Goal: Task Accomplishment & Management: Manage account settings

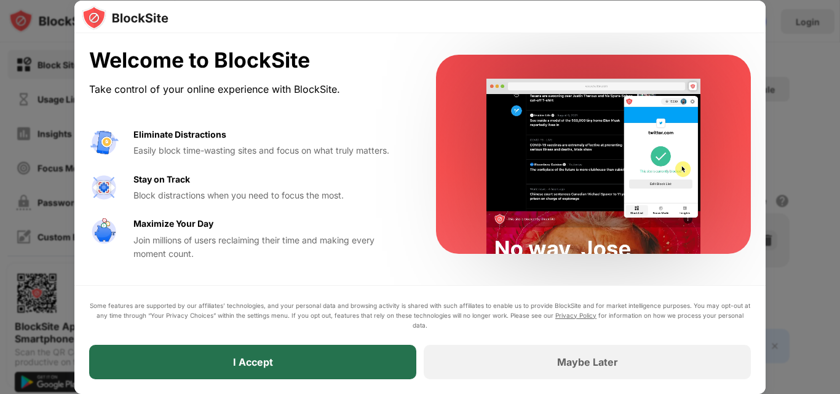
click at [355, 365] on div "I Accept" at bounding box center [252, 362] width 327 height 34
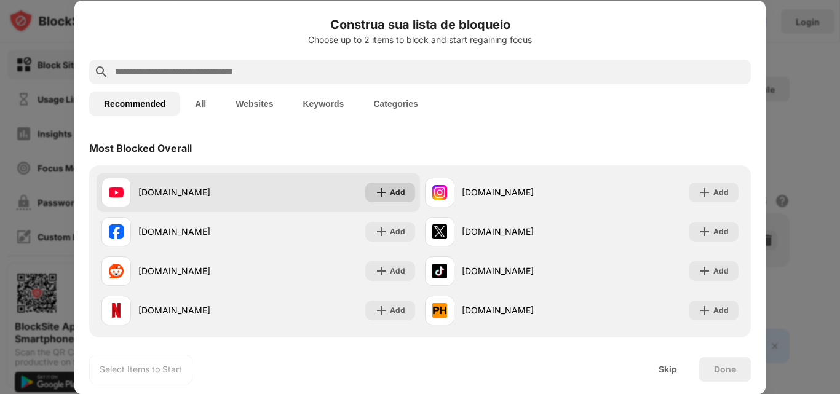
click at [390, 192] on div "Add" at bounding box center [397, 192] width 15 height 12
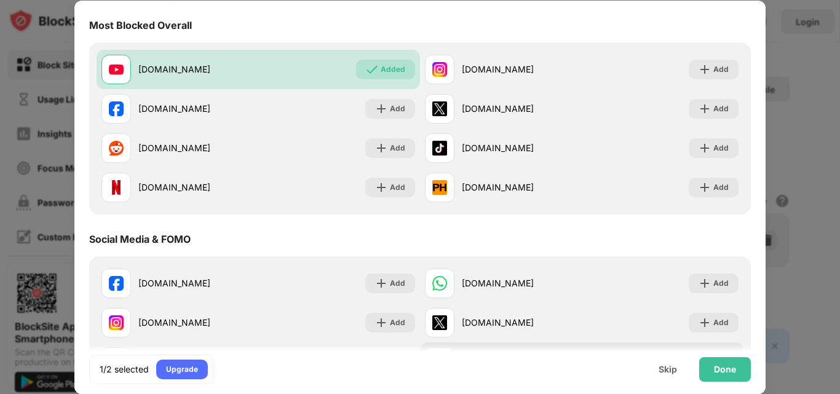
scroll to position [307, 0]
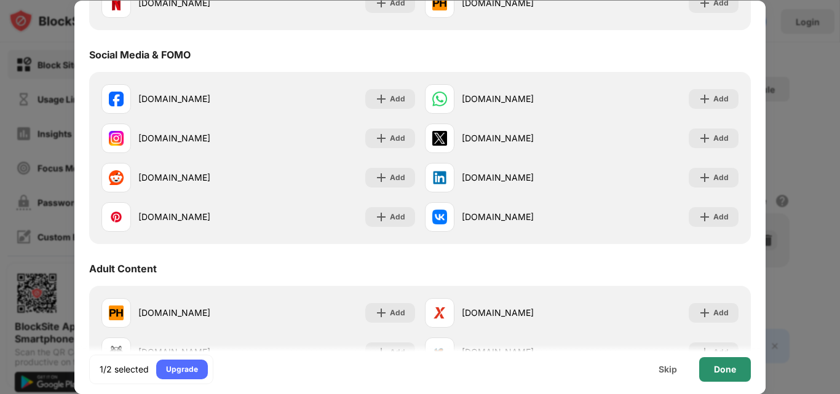
click at [736, 363] on div "Done" at bounding box center [725, 369] width 52 height 25
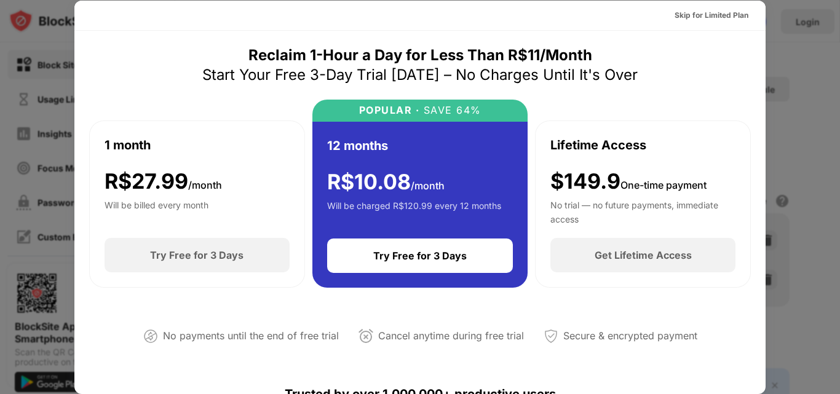
click at [766, 66] on div at bounding box center [420, 197] width 840 height 394
click at [765, 66] on div at bounding box center [420, 197] width 840 height 394
click at [724, 10] on div "Skip for Limited Plan" at bounding box center [711, 15] width 74 height 12
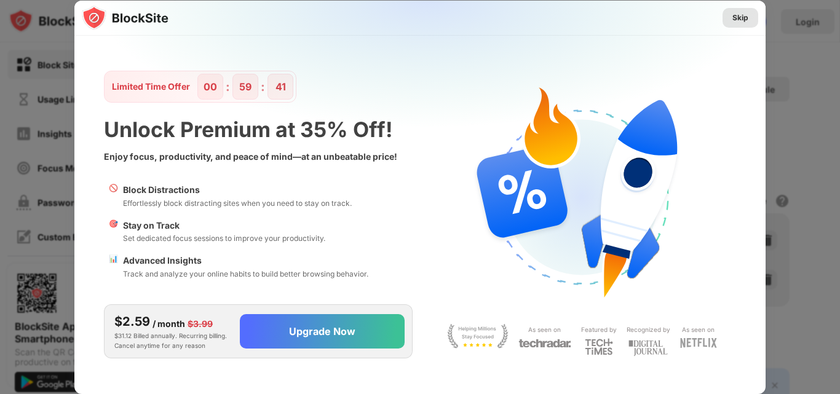
click at [749, 18] on div "Skip" at bounding box center [740, 18] width 36 height 20
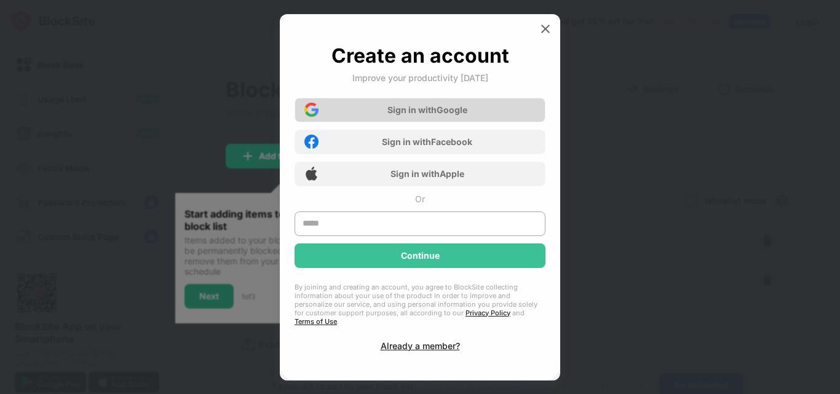
click at [460, 120] on div "Sign in with Google" at bounding box center [419, 110] width 251 height 25
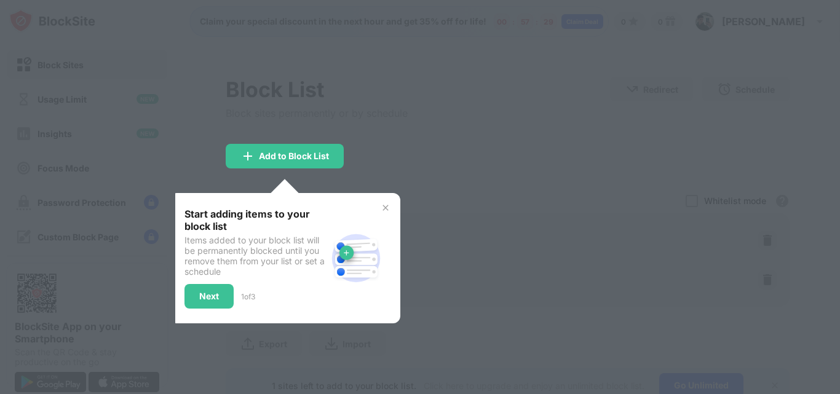
click at [395, 210] on div "Start adding items to your block list Items added to your block list will be pe…" at bounding box center [285, 258] width 231 height 130
click at [382, 205] on img at bounding box center [385, 208] width 10 height 10
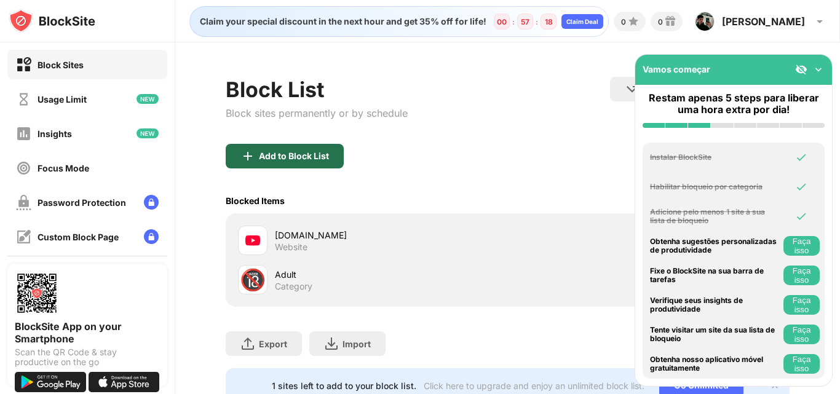
click at [323, 159] on div "Add to Block List" at bounding box center [294, 156] width 70 height 10
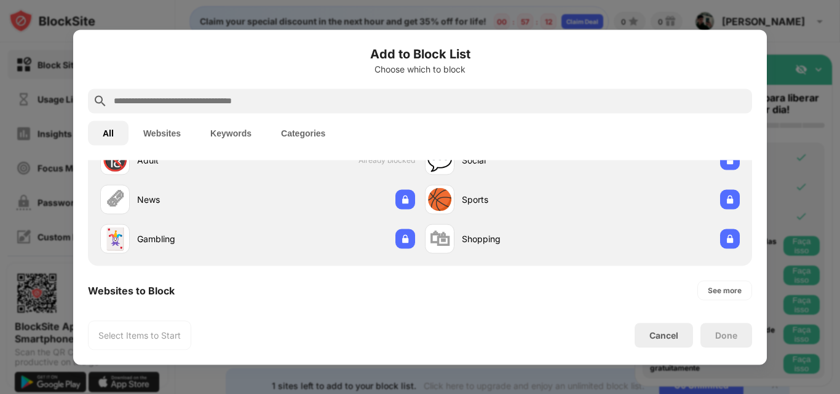
scroll to position [184, 0]
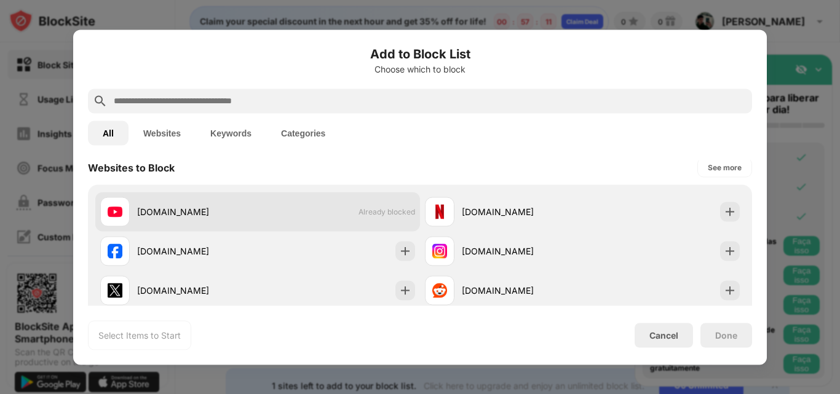
click at [302, 210] on div "youtube.com Already blocked" at bounding box center [257, 211] width 325 height 39
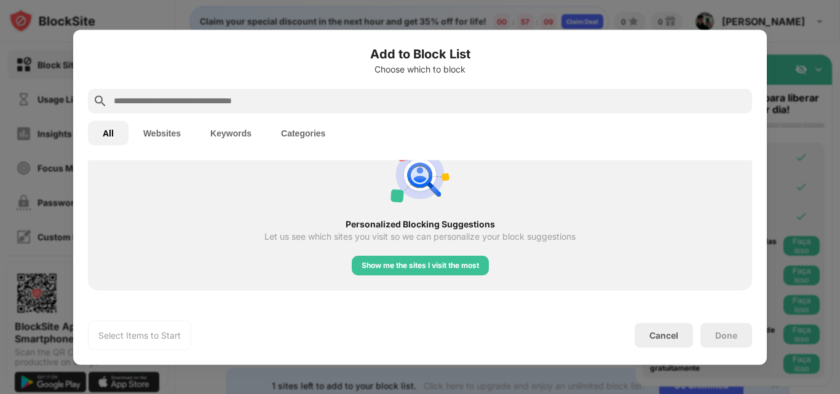
scroll to position [369, 0]
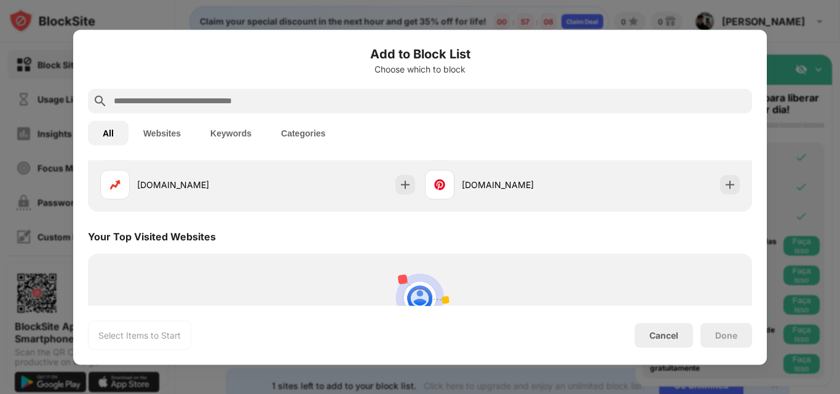
click at [774, 2] on div at bounding box center [420, 197] width 840 height 394
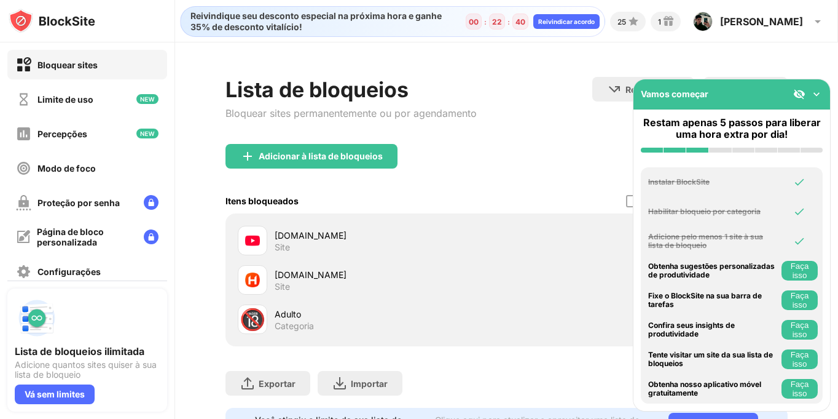
scroll to position [67, 0]
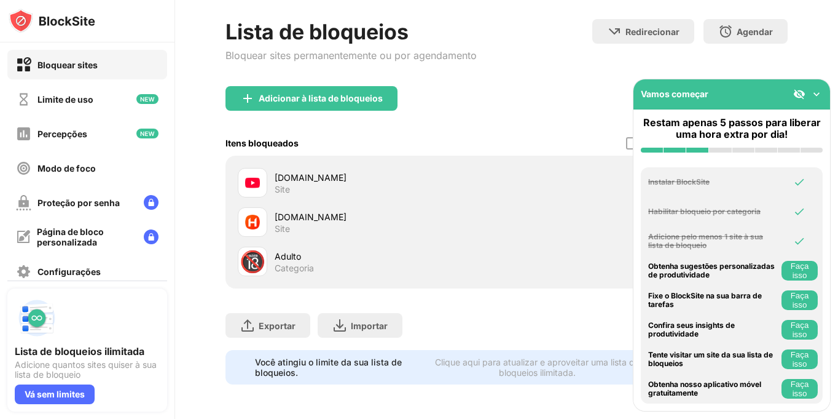
click at [277, 223] on font "Site" at bounding box center [282, 228] width 15 height 10
click at [245, 215] on img at bounding box center [252, 222] width 15 height 15
click at [351, 211] on div "[DOMAIN_NAME]" at bounding box center [391, 216] width 232 height 13
click at [282, 223] on font "Site" at bounding box center [282, 228] width 15 height 10
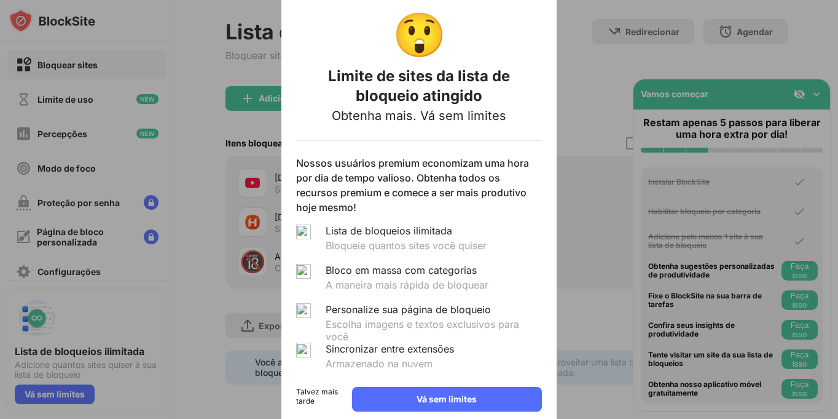
click at [338, 399] on font "Talvez mais tarde" at bounding box center [317, 396] width 42 height 18
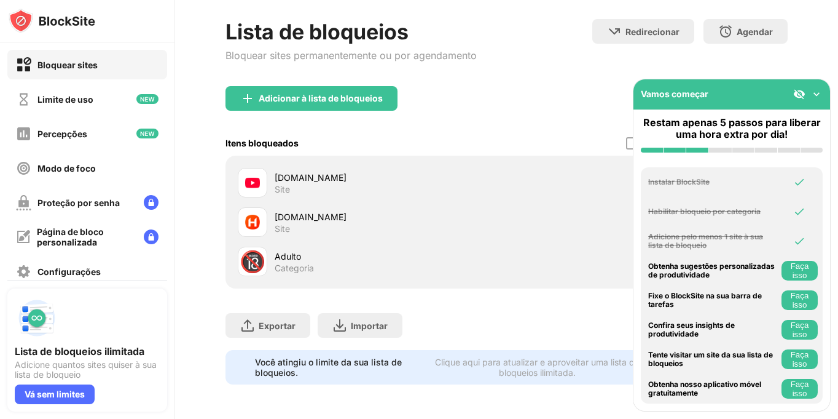
drag, startPoint x: 317, startPoint y: 205, endPoint x: 303, endPoint y: 210, distance: 15.0
click at [303, 211] on font "[DOMAIN_NAME]" at bounding box center [311, 216] width 72 height 10
click at [263, 216] on div at bounding box center [253, 222] width 30 height 30
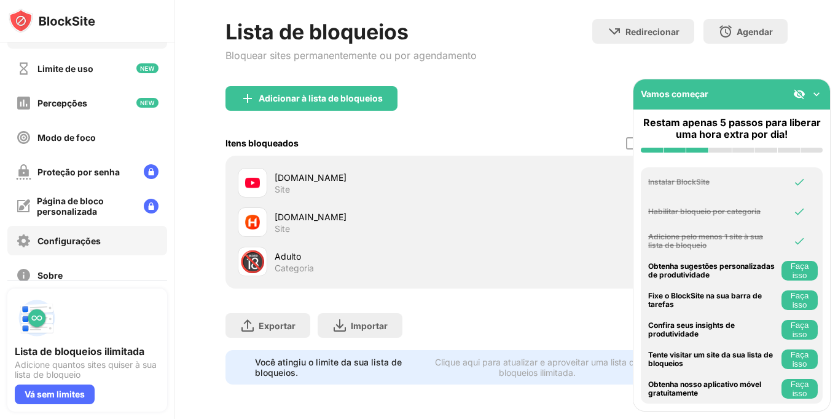
scroll to position [0, 0]
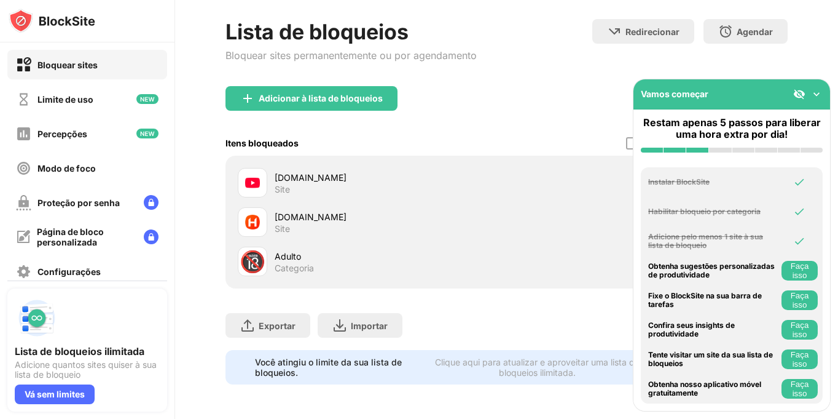
click at [76, 66] on font "Bloquear sites" at bounding box center [67, 65] width 60 height 10
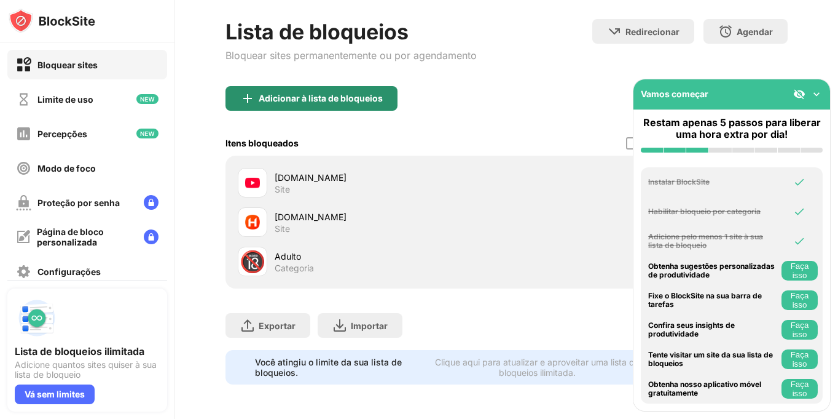
click at [369, 93] on font "Adicionar à lista de bloqueios" at bounding box center [321, 98] width 124 height 10
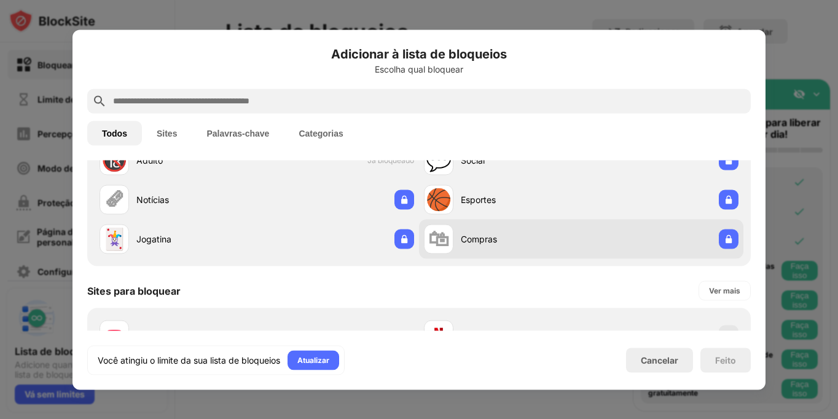
scroll to position [184, 0]
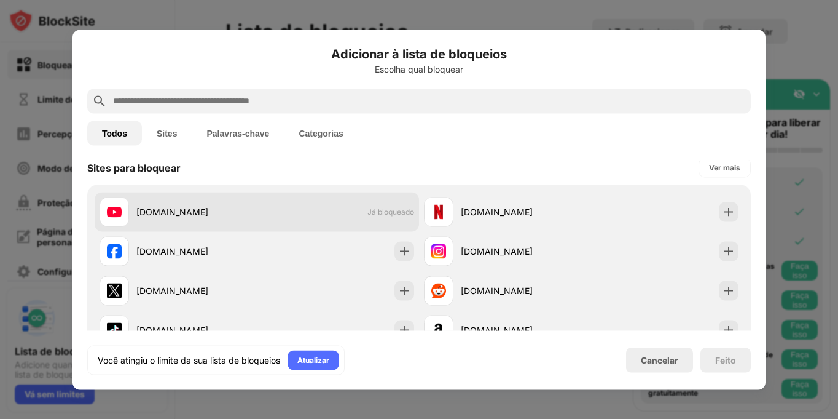
click at [379, 213] on font "Já bloqueado" at bounding box center [391, 211] width 47 height 9
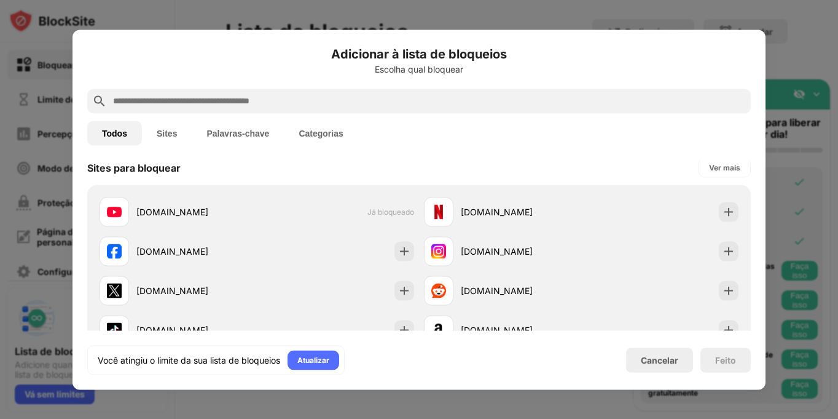
click at [659, 357] on font "Cancelar" at bounding box center [659, 360] width 37 height 10
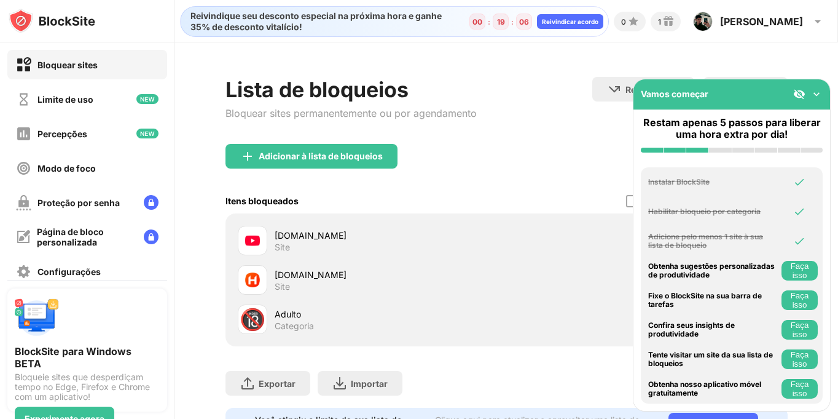
click at [315, 281] on div "[DOMAIN_NAME] Site" at bounding box center [391, 280] width 232 height 24
click at [626, 200] on div at bounding box center [632, 201] width 12 height 12
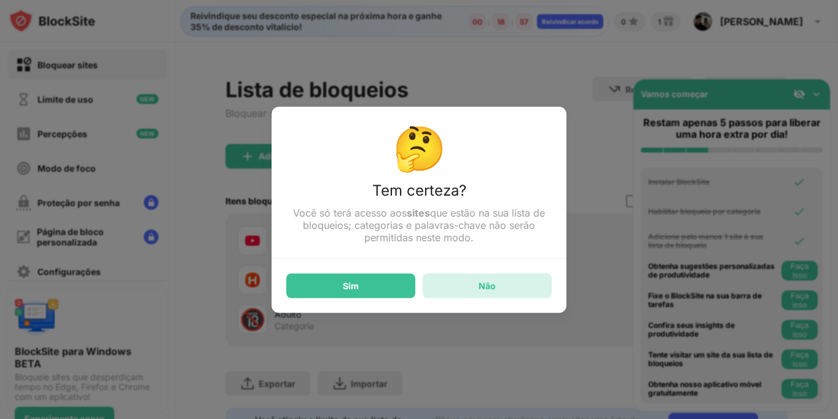
click at [474, 285] on div "Não" at bounding box center [487, 285] width 129 height 25
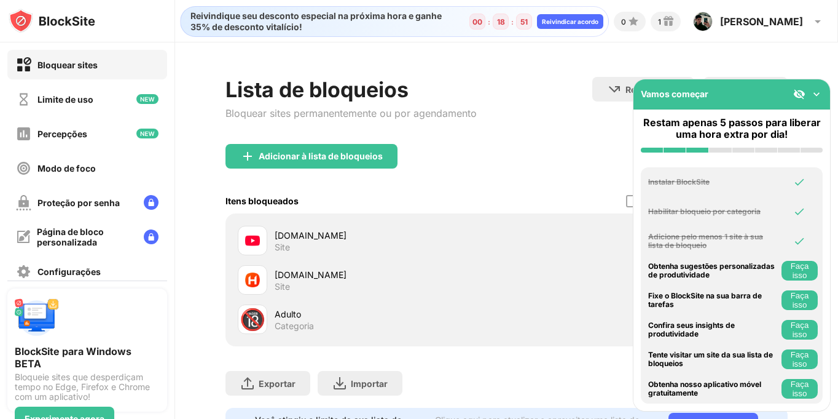
click at [818, 93] on img at bounding box center [817, 94] width 12 height 12
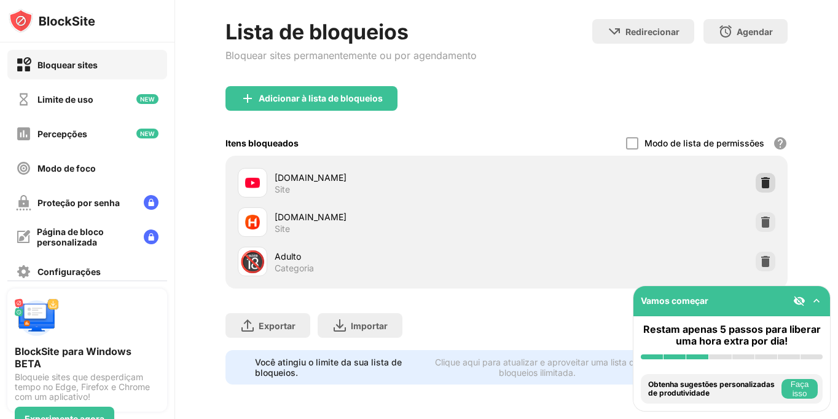
scroll to position [67, 0]
click at [760, 216] on img at bounding box center [766, 222] width 12 height 12
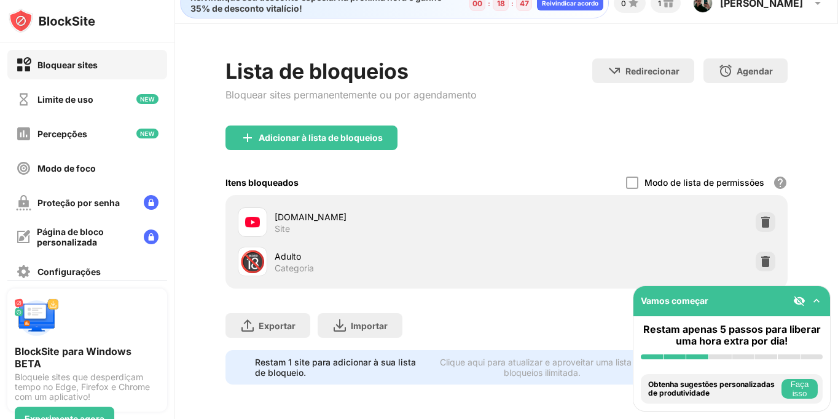
scroll to position [0, 0]
